Goal: Information Seeking & Learning: Find specific fact

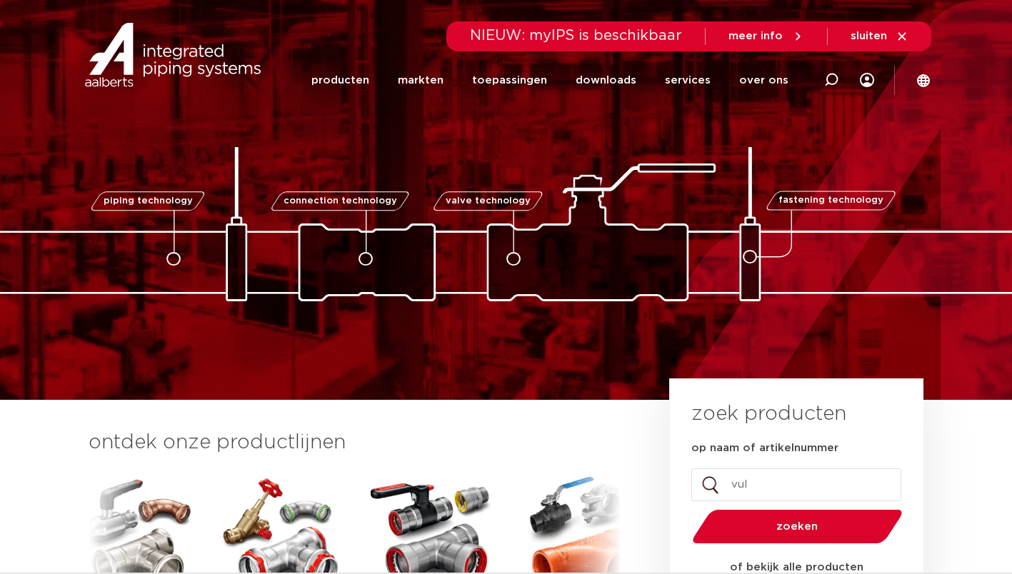
type input "vul"
click at [686, 508] on button "zoeken" at bounding box center [796, 526] width 221 height 36
click at [781, 493] on input "vul" at bounding box center [796, 484] width 210 height 33
type input "v"
type input "kas 10"
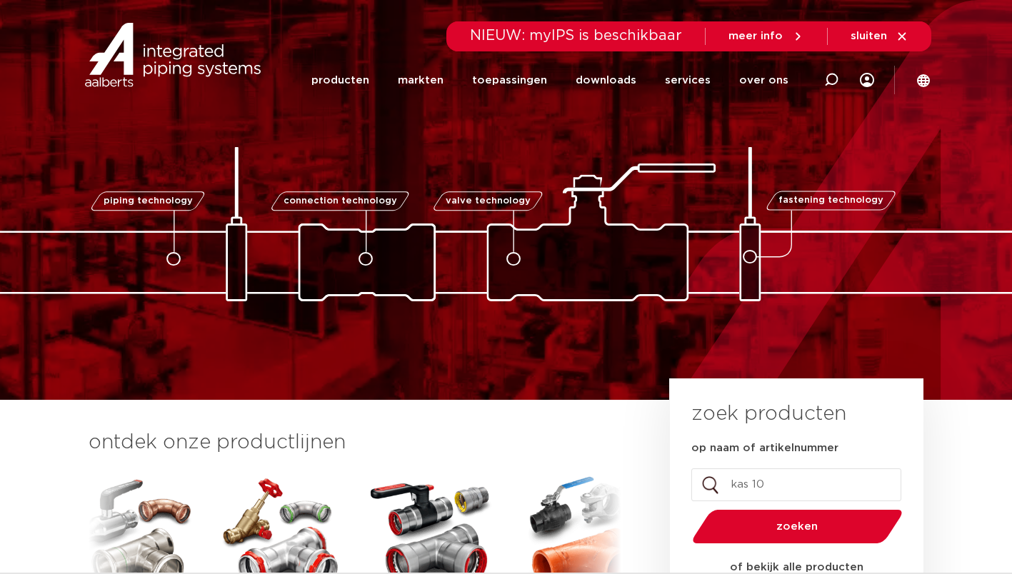
click at [686, 508] on button "zoeken" at bounding box center [796, 526] width 221 height 36
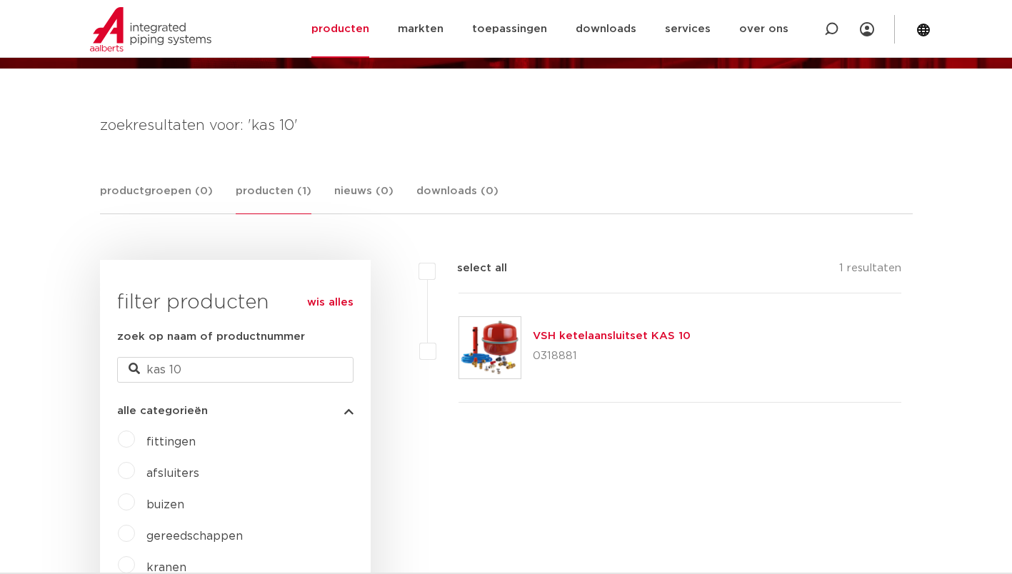
click at [501, 354] on img at bounding box center [489, 347] width 61 height 61
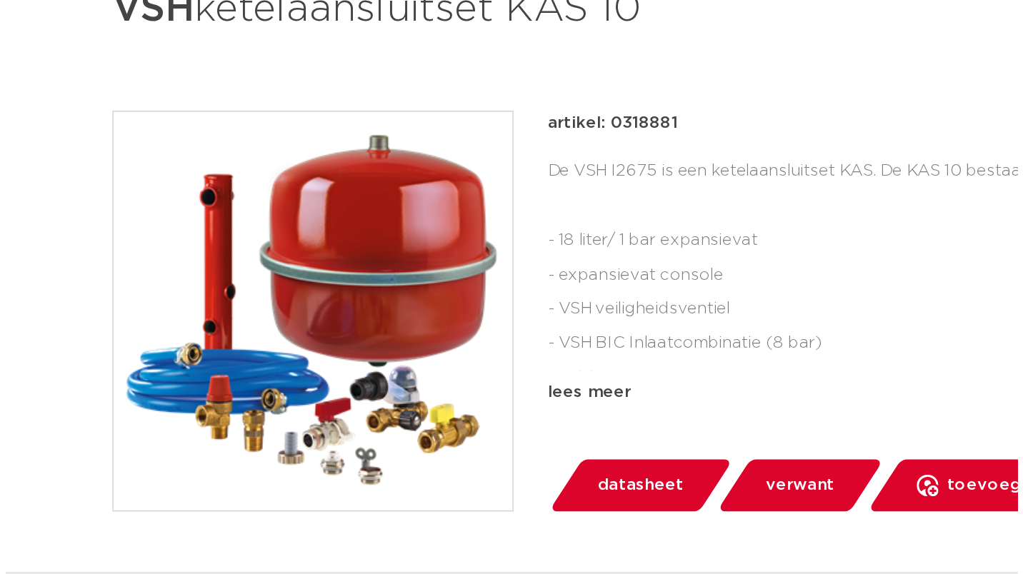
scroll to position [142, 0]
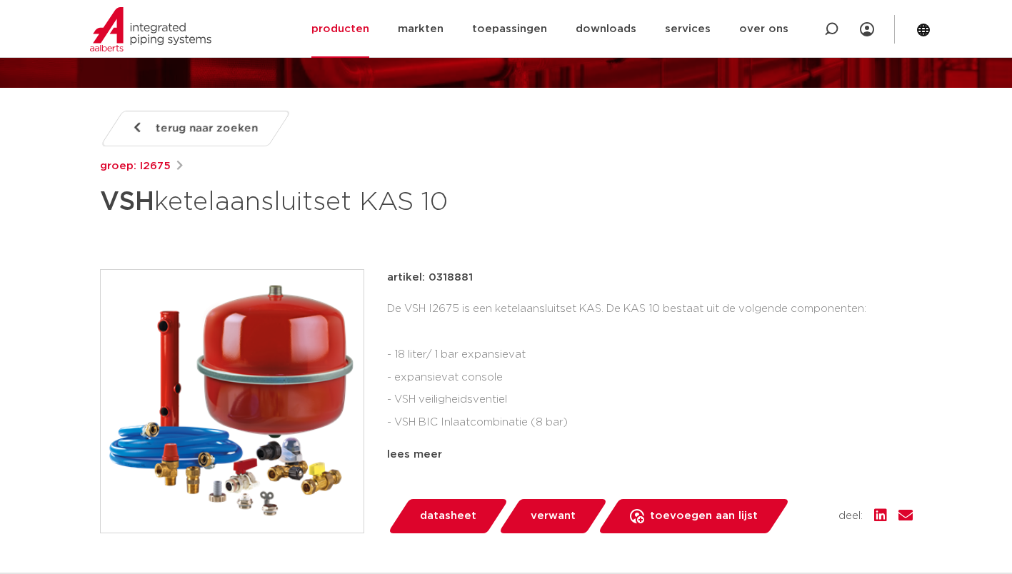
click at [206, 436] on img at bounding box center [232, 401] width 263 height 263
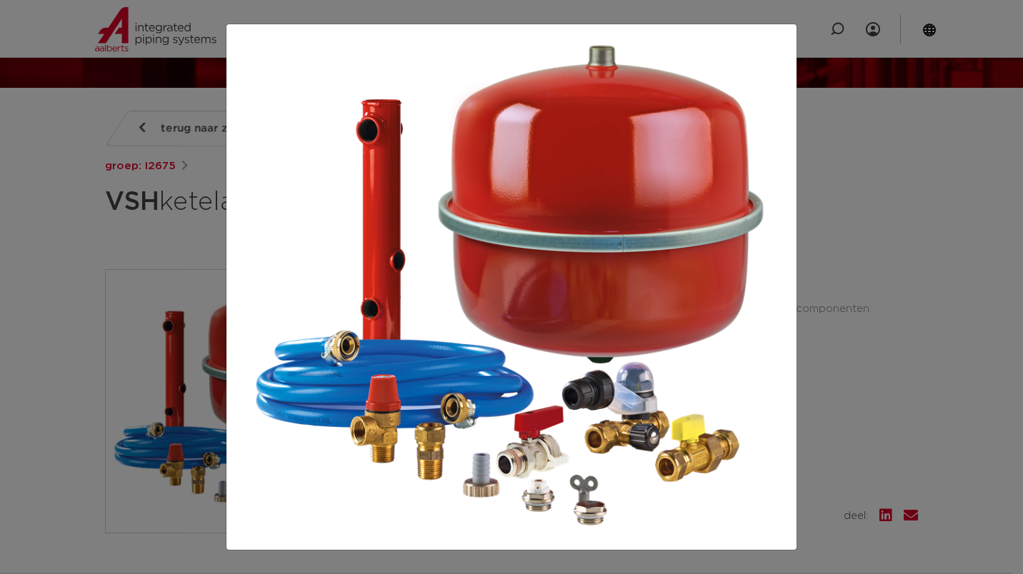
click at [893, 220] on div at bounding box center [511, 287] width 1023 height 574
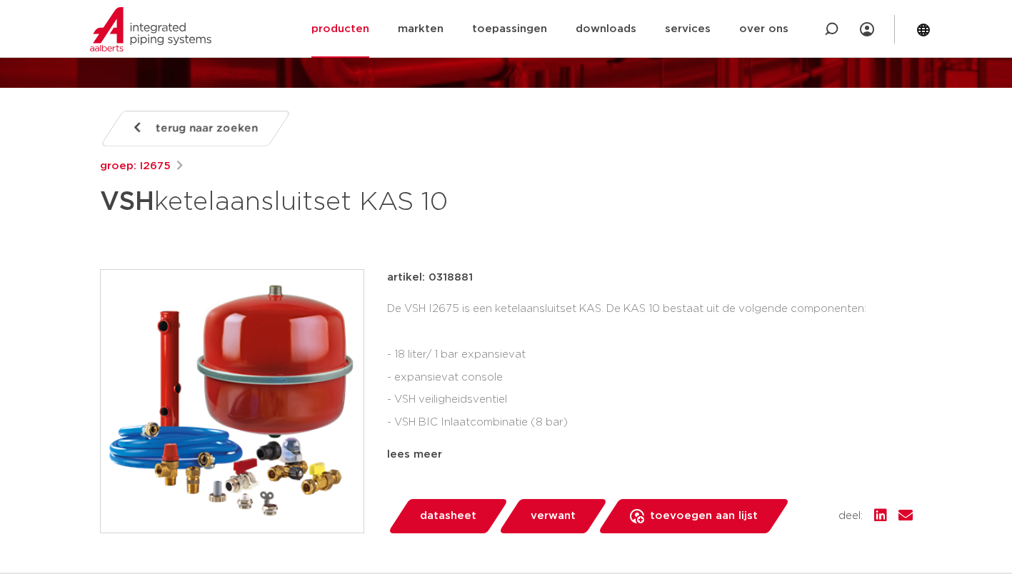
click at [281, 375] on img at bounding box center [232, 401] width 263 height 263
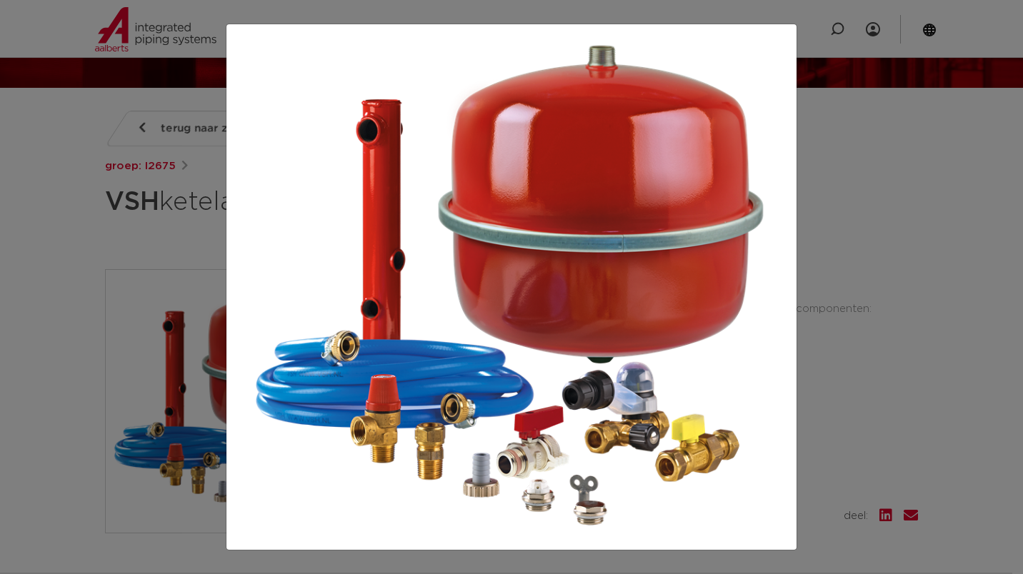
click at [844, 163] on div at bounding box center [511, 287] width 1023 height 574
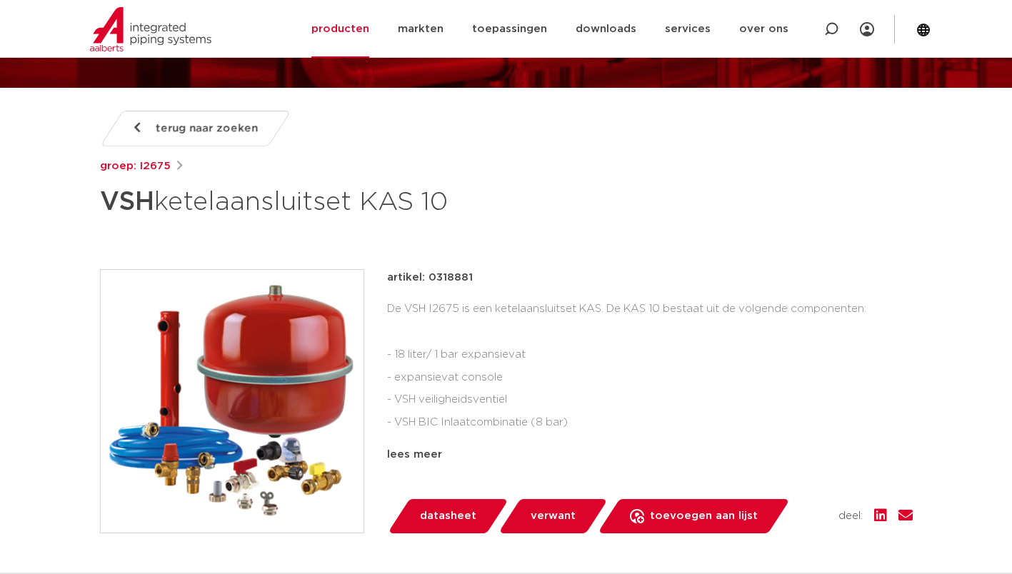
click at [269, 475] on img at bounding box center [232, 401] width 263 height 263
